Goal: Information Seeking & Learning: Check status

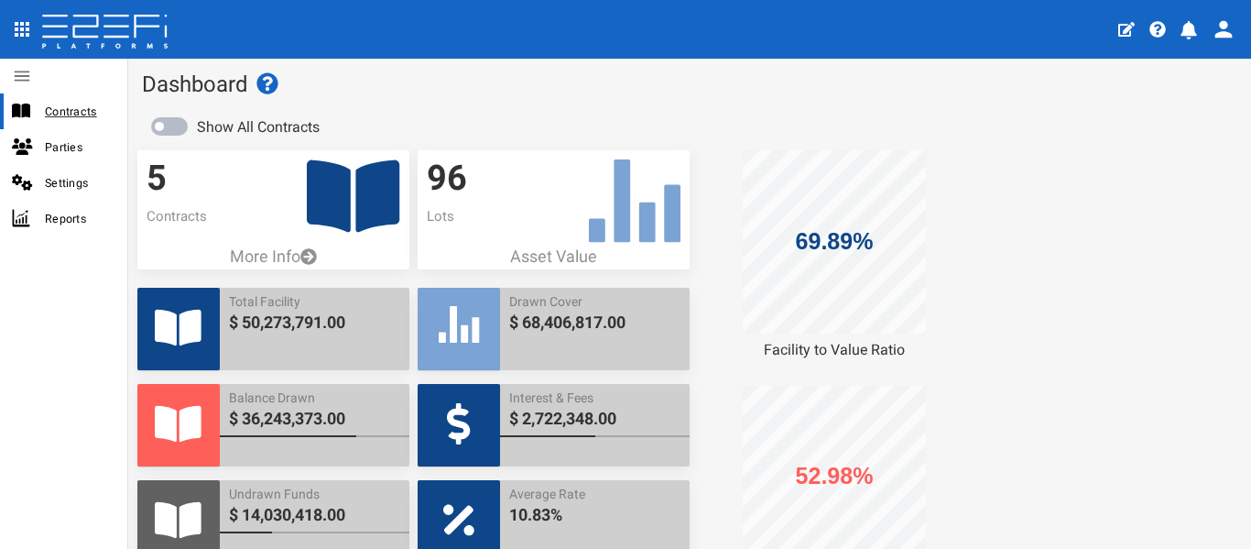
click at [79, 119] on span "Contracts" at bounding box center [79, 111] width 68 height 21
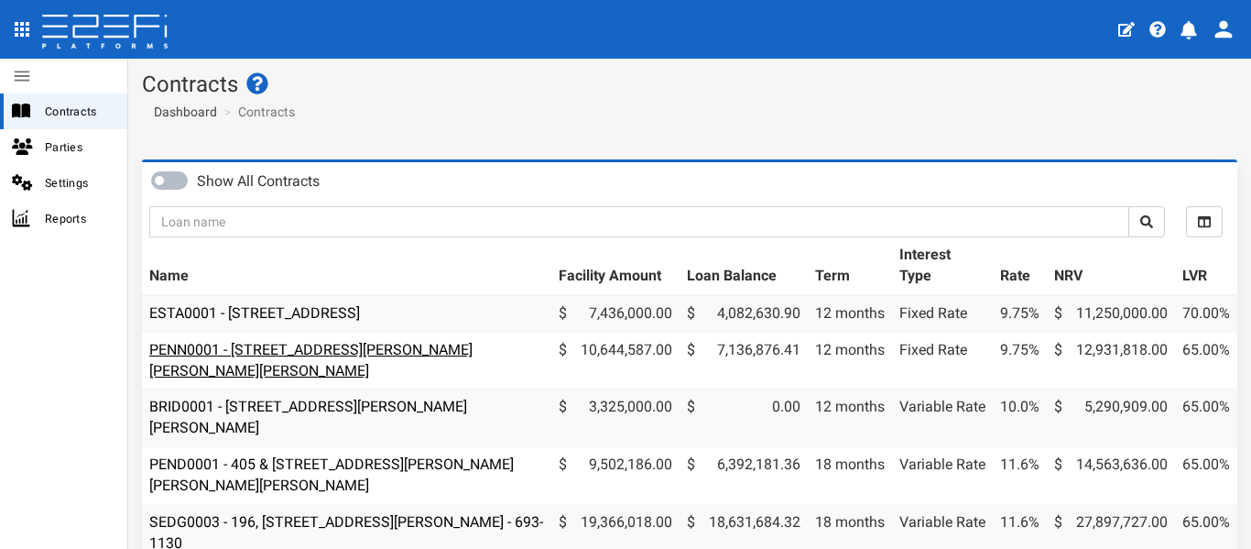
scroll to position [92, 0]
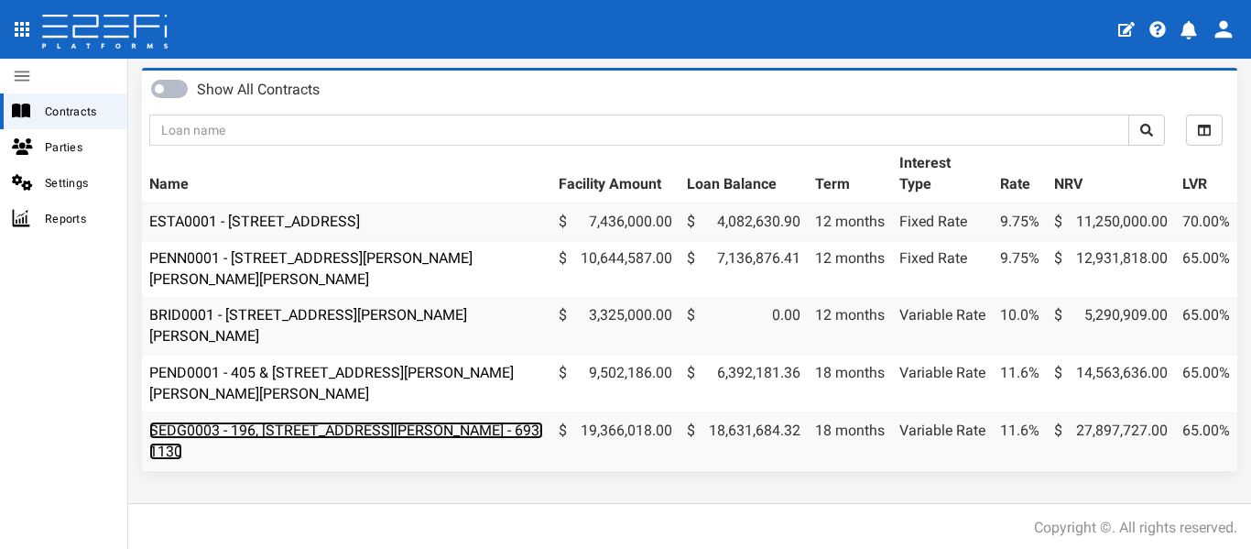
click at [309, 423] on link "SEDG0003 - 196, [STREET_ADDRESS][PERSON_NAME] - 693-1130" at bounding box center [346, 440] width 394 height 38
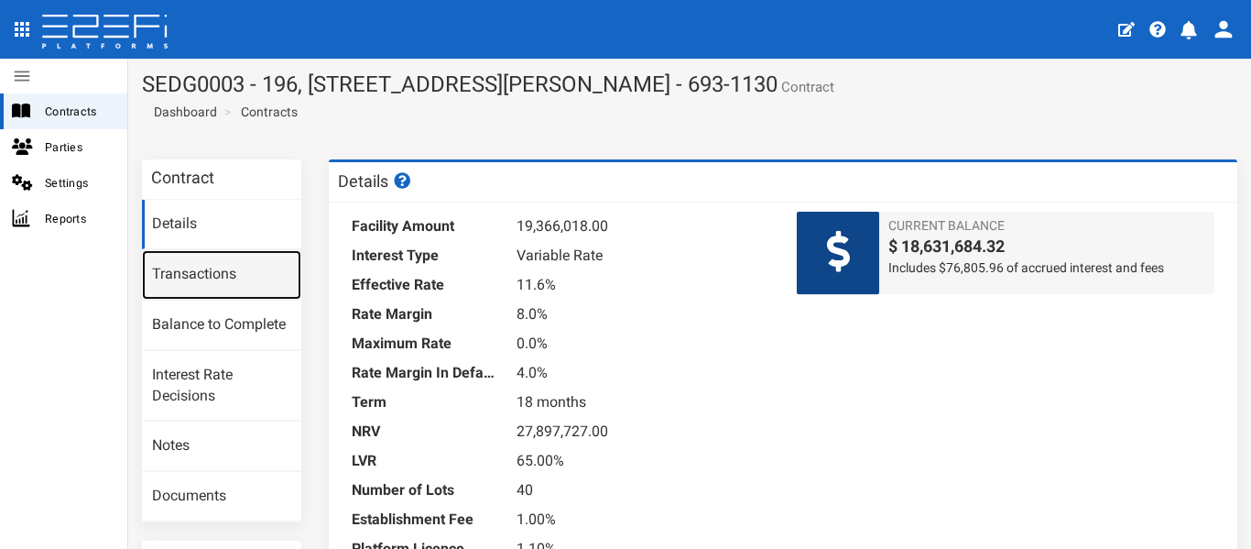
click at [192, 275] on link "Transactions" at bounding box center [221, 274] width 159 height 49
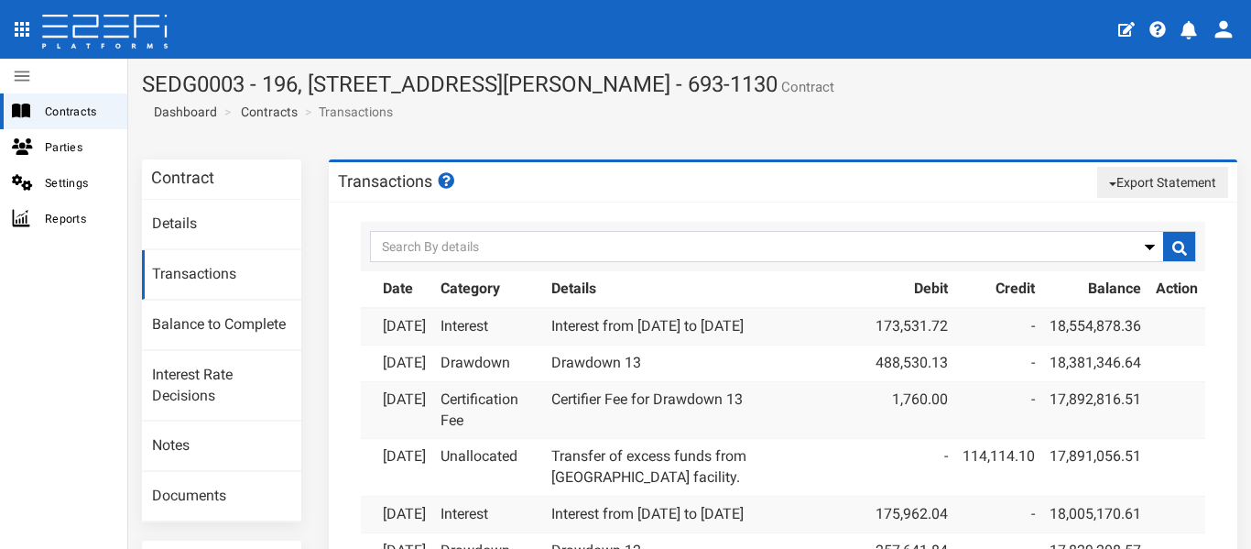
scroll to position [92, 0]
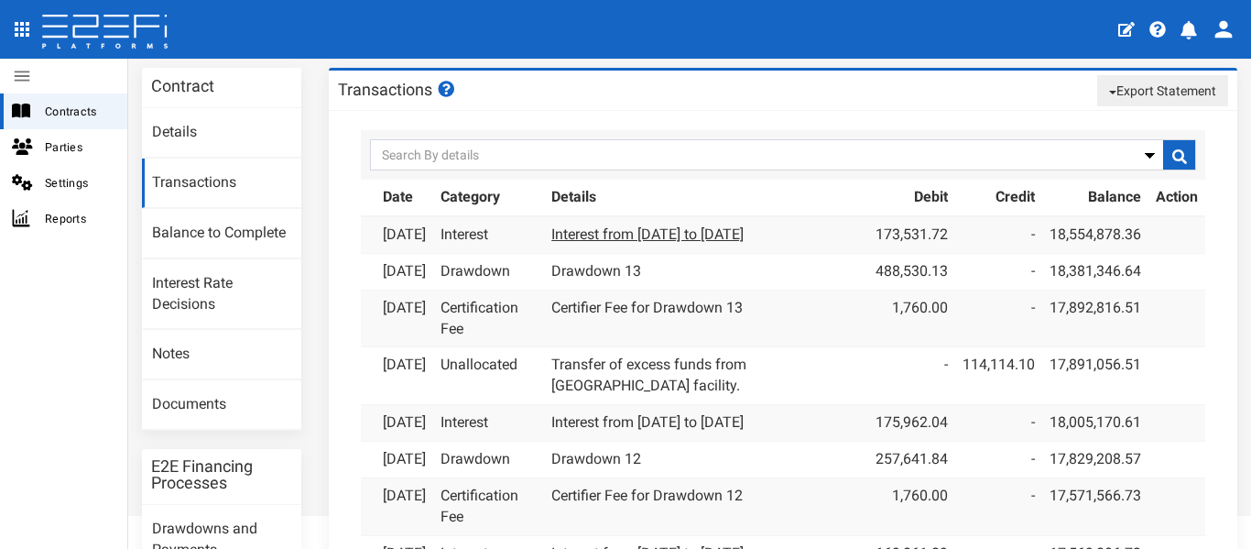
drag, startPoint x: 805, startPoint y: 234, endPoint x: 576, endPoint y: 231, distance: 229.0
click at [576, 231] on td "Interest from 01-09-25 to 30-09-25" at bounding box center [706, 234] width 324 height 37
copy link "Interest from 01-09-25 to 30-09-25"
click at [718, 316] on link "Certifier Fee for Drawdown 13" at bounding box center [646, 307] width 191 height 17
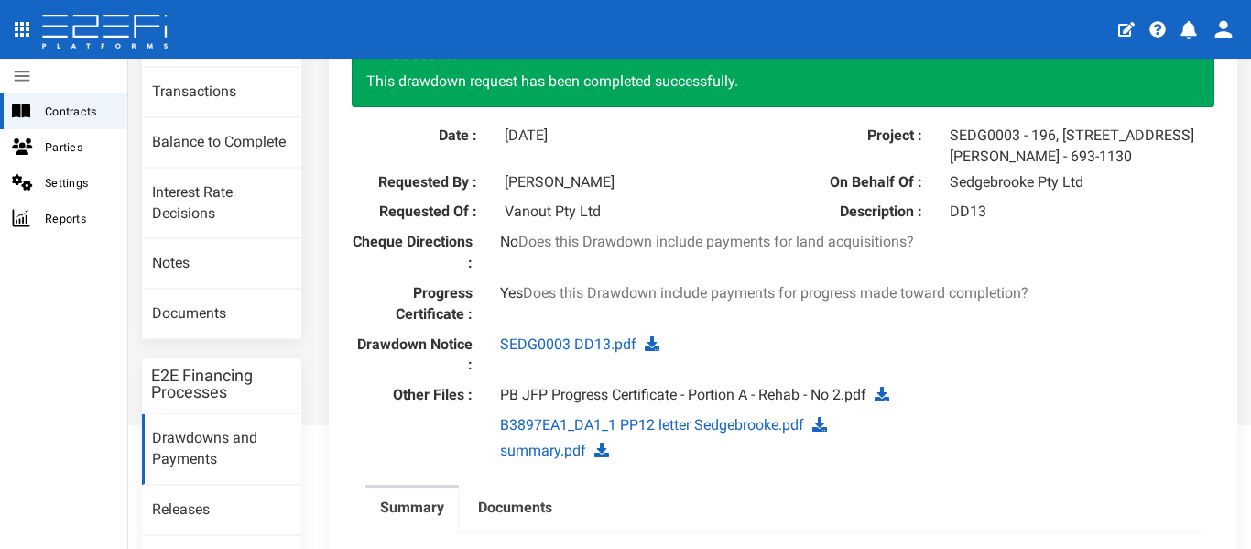
scroll to position [183, 0]
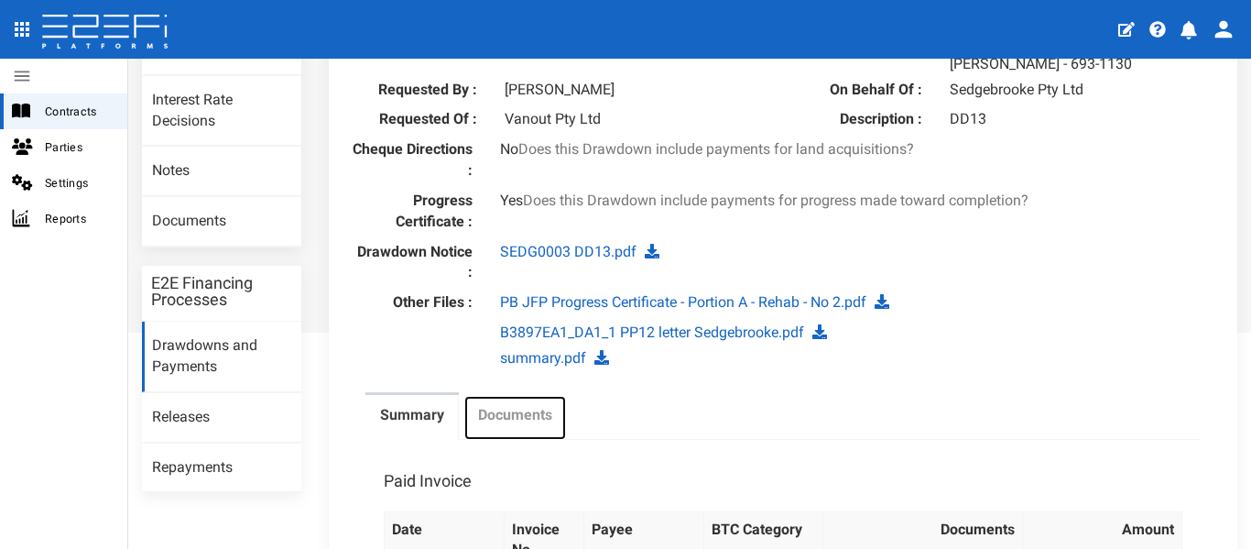
click at [548, 432] on link "Documents" at bounding box center [516, 418] width 104 height 46
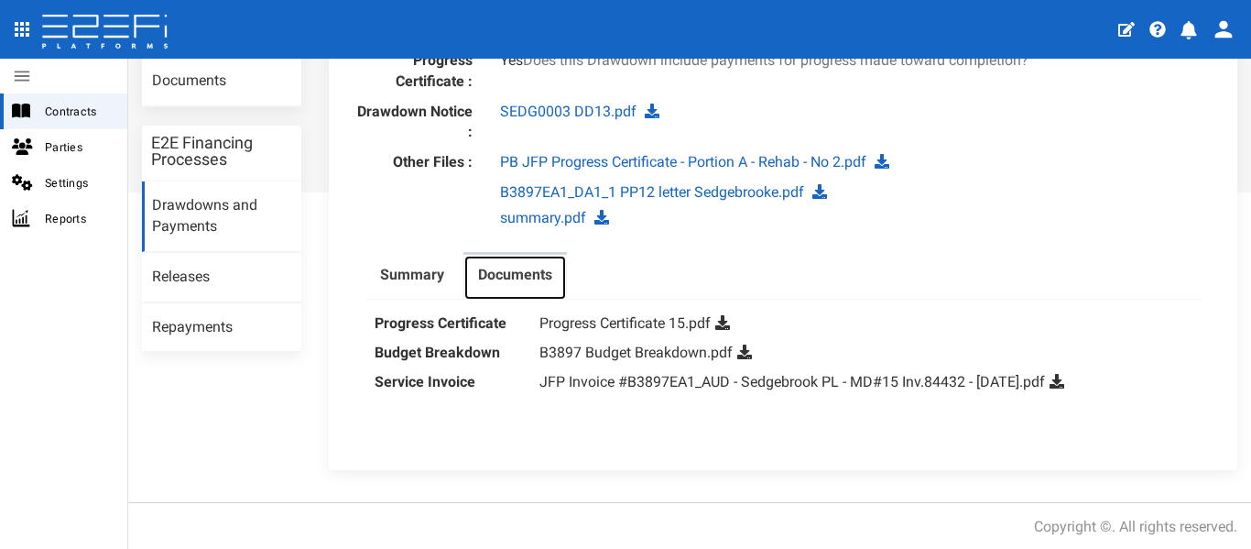
scroll to position [418, 0]
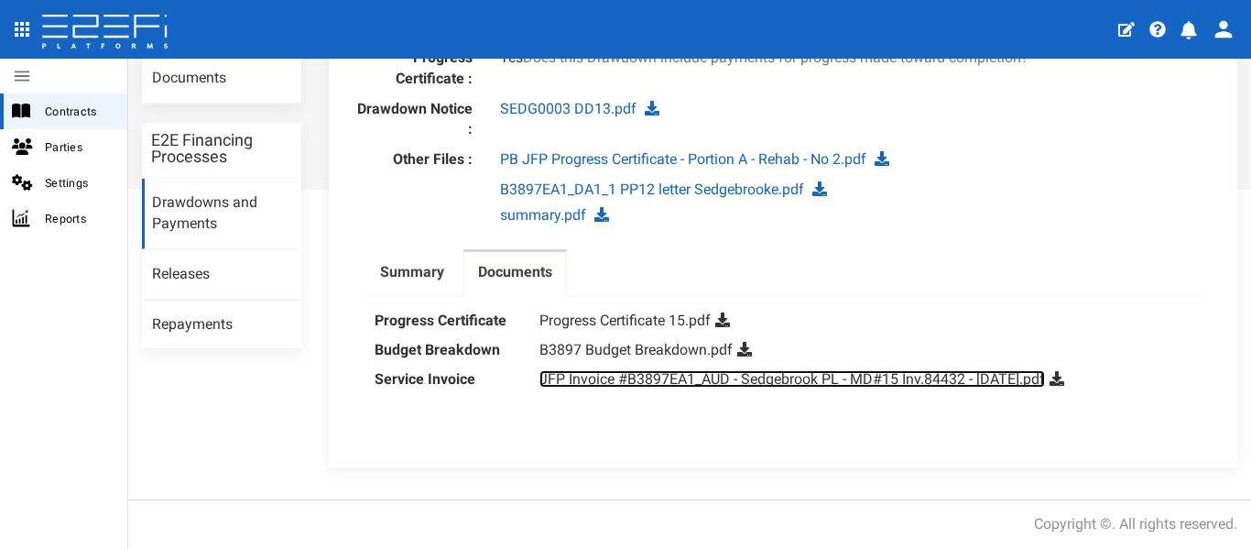
click at [990, 384] on link "JFP Invoice #B3897EA1_AUD - Sedgebrook PL - MD#15 Inv.84432 - September 2025.pdf" at bounding box center [793, 378] width 506 height 17
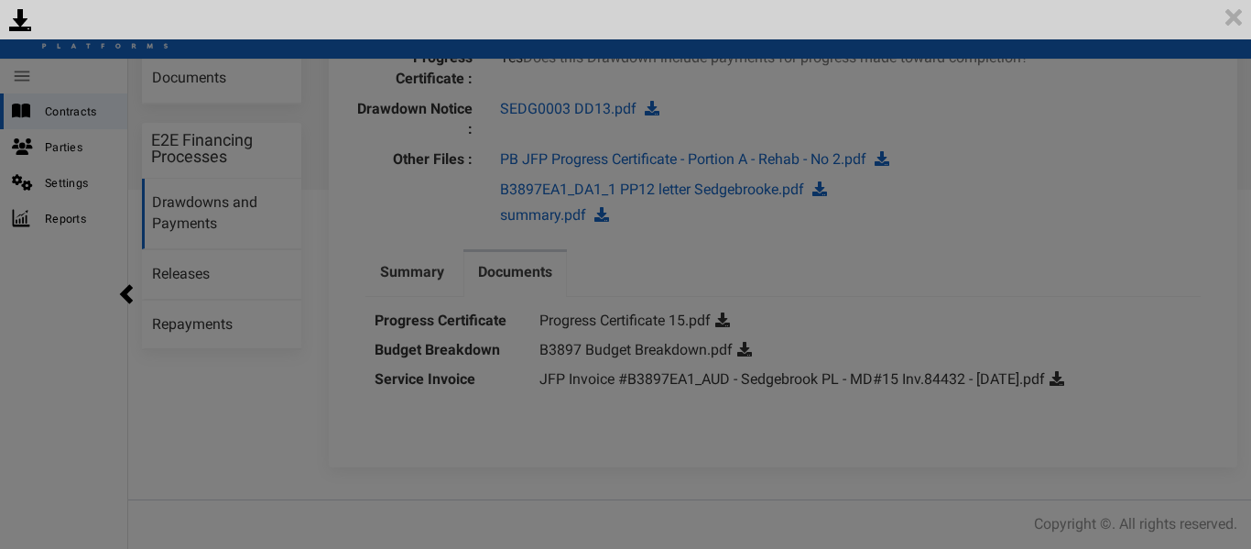
click at [1179, 130] on div "<p>Your browser does not support iframes.</p><script type="text/javascript">ale…" at bounding box center [625, 274] width 1251 height 549
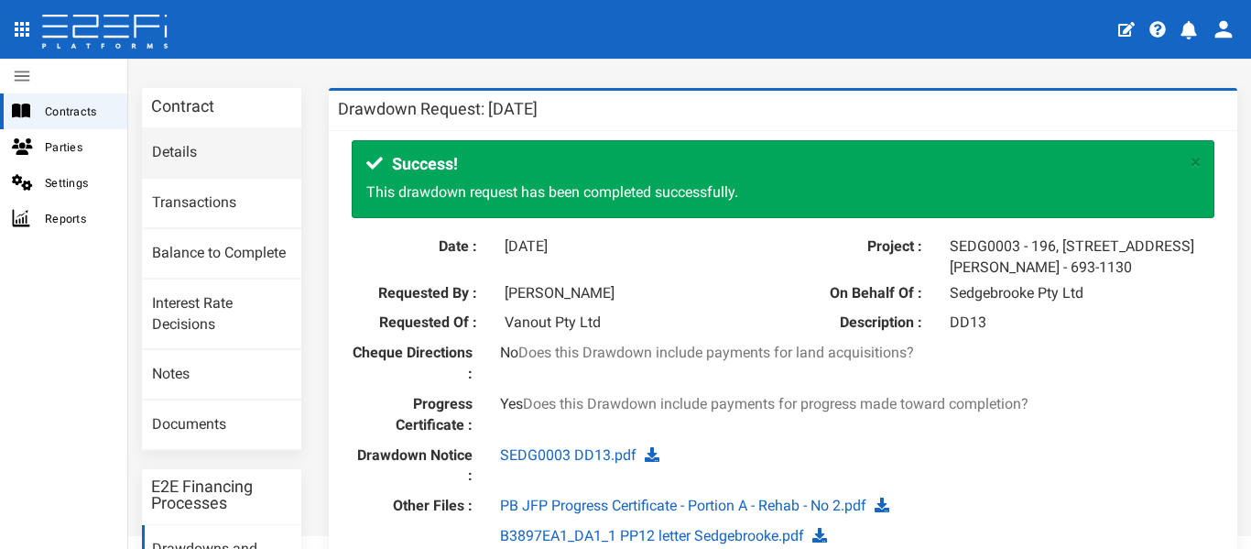
scroll to position [0, 0]
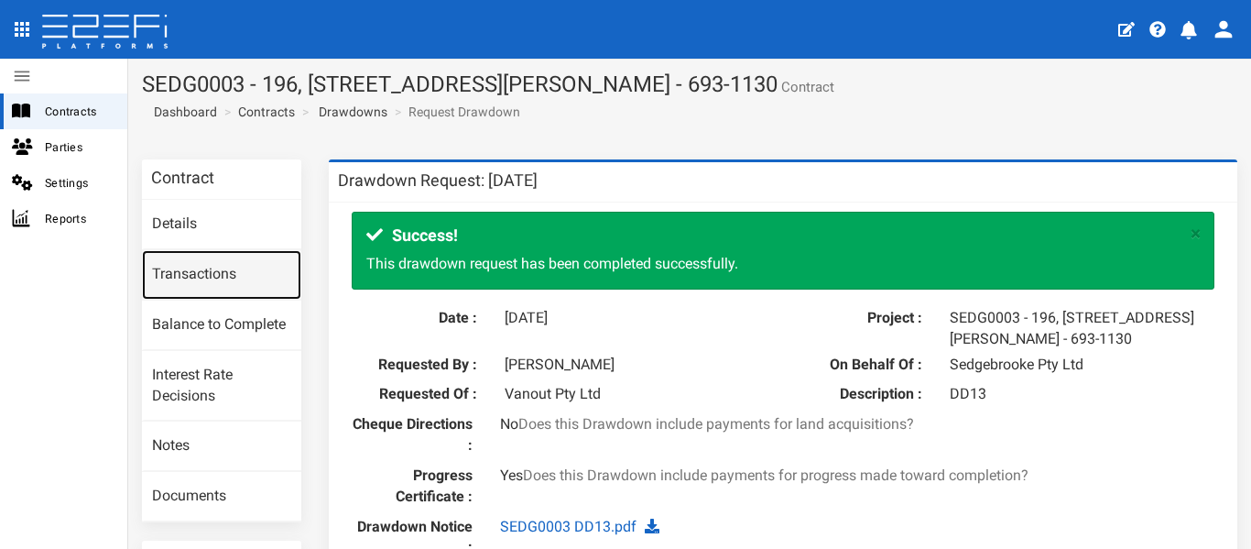
click at [221, 265] on link "Transactions" at bounding box center [221, 274] width 159 height 49
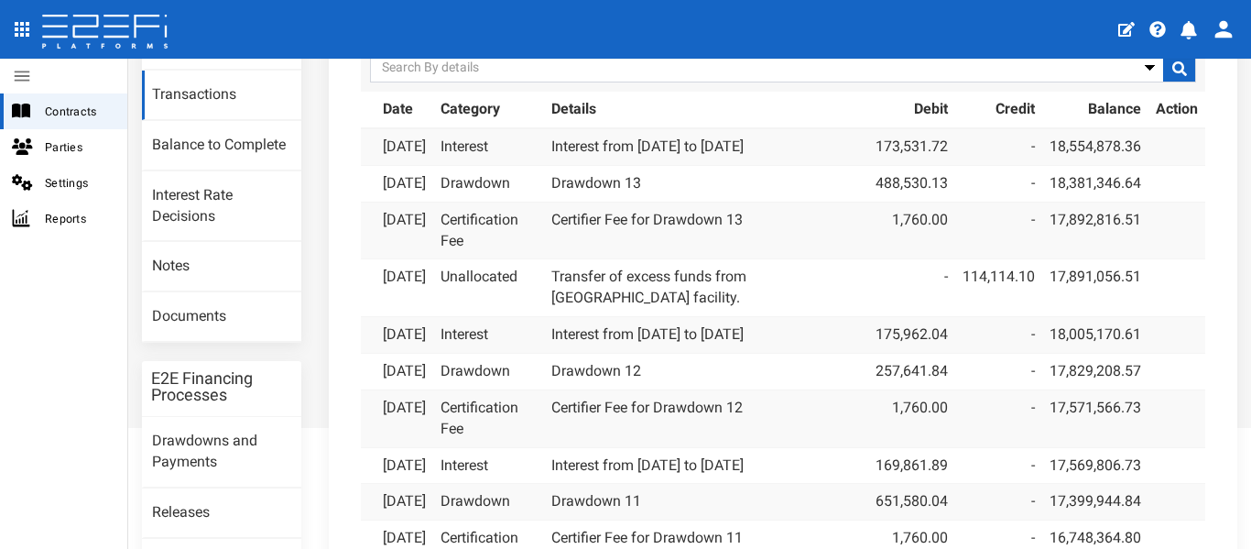
scroll to position [183, 0]
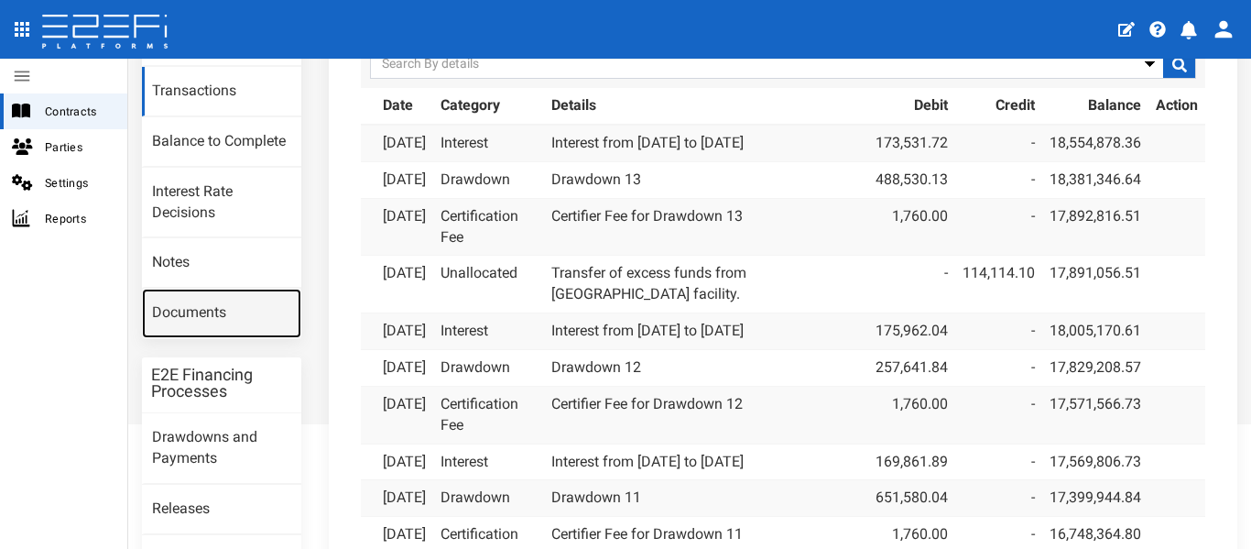
click at [253, 310] on link "Documents" at bounding box center [221, 313] width 159 height 49
